Goal: Task Accomplishment & Management: Manage account settings

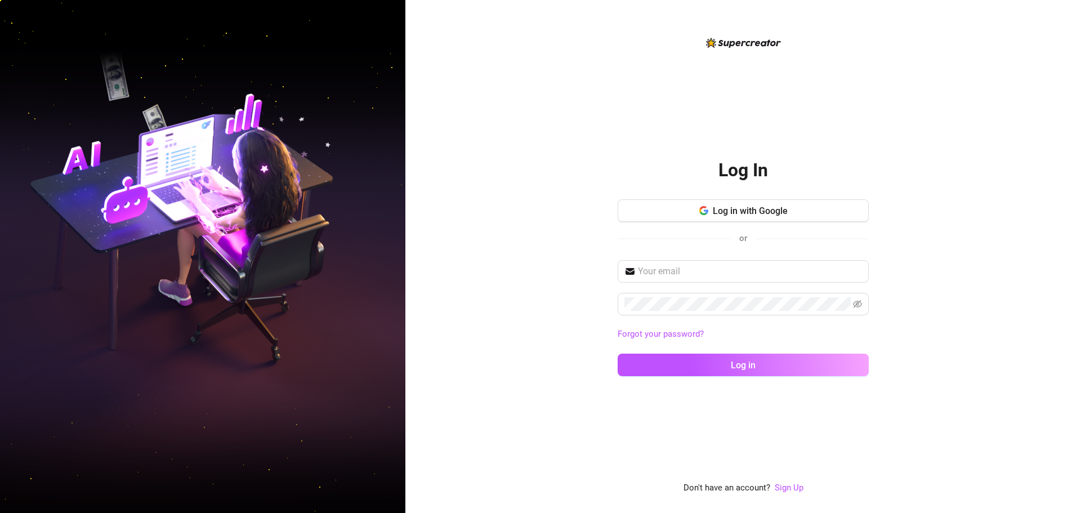
drag, startPoint x: 0, startPoint y: 0, endPoint x: 875, endPoint y: 152, distance: 888.3
click at [875, 152] on div "Log In Log in with Google or Forgot your password? Log in Don't have an account…" at bounding box center [744, 256] width 676 height 513
